Goal: Task Accomplishment & Management: Use online tool/utility

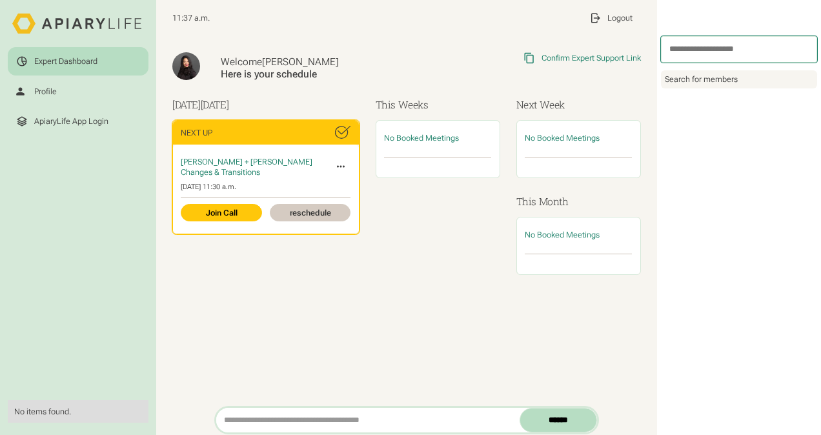
click at [337, 166] on icon at bounding box center [341, 167] width 8 height 2
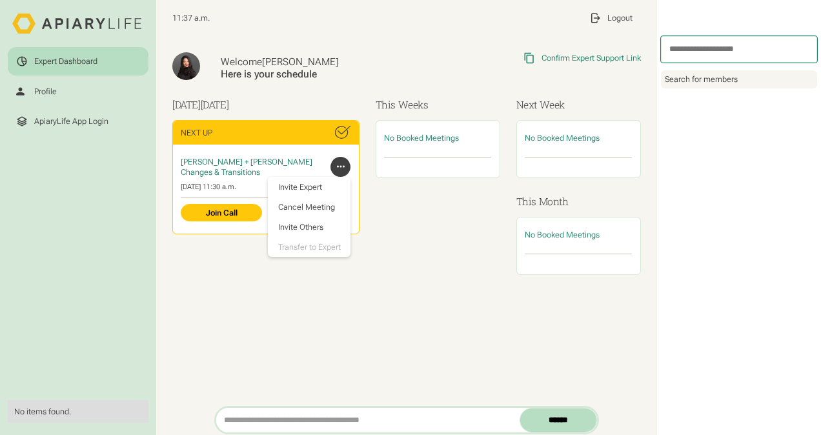
click at [395, 204] on div "No Booked Meetings" at bounding box center [438, 197] width 125 height 155
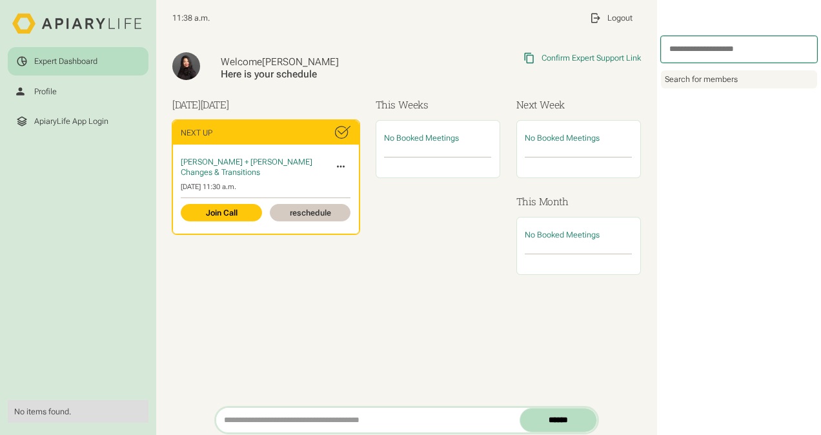
click at [341, 166] on icon at bounding box center [341, 167] width 12 height 12
click at [338, 164] on icon at bounding box center [341, 167] width 12 height 12
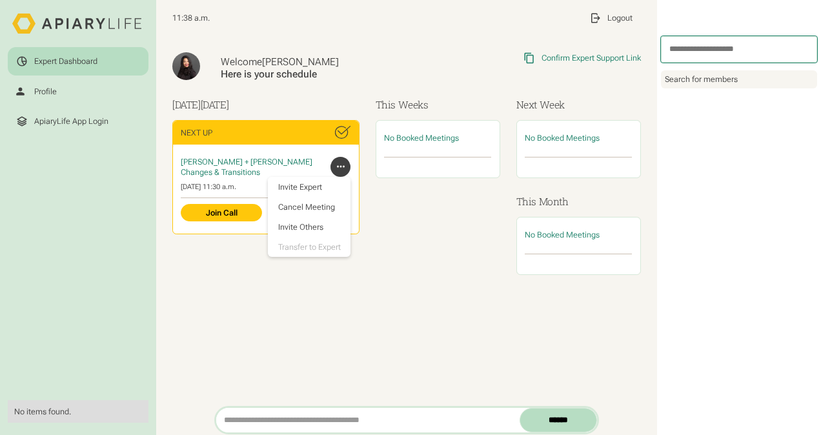
click at [412, 201] on div "No Booked Meetings" at bounding box center [438, 197] width 125 height 155
click at [432, 217] on div "No Booked Meetings" at bounding box center [438, 197] width 125 height 155
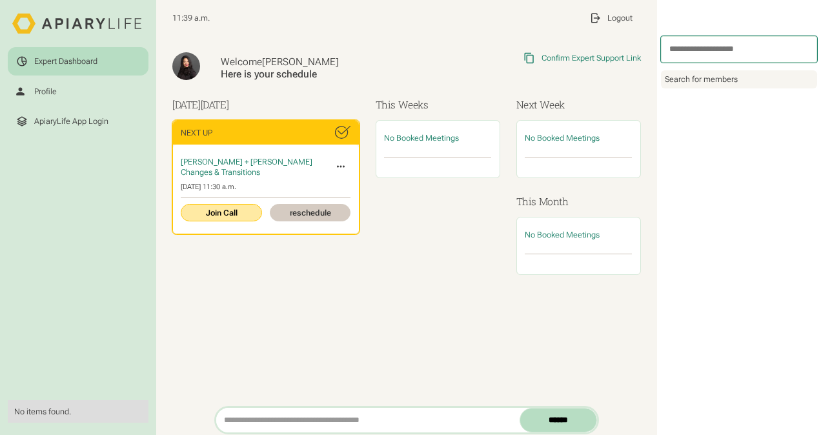
click at [239, 208] on link "Join Call" at bounding box center [221, 212] width 81 height 17
